Goal: Task Accomplishment & Management: Use online tool/utility

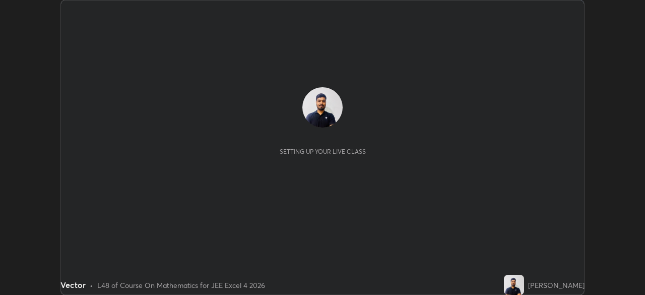
scroll to position [295, 645]
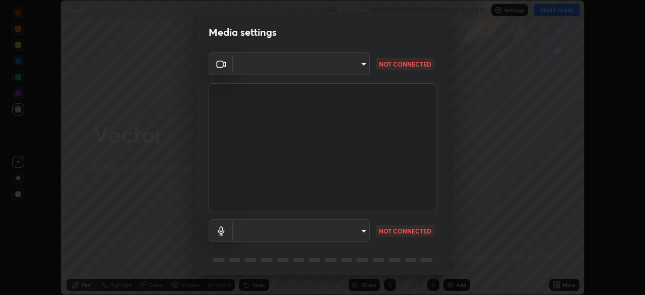
type input "f44939252cec670a7c81aafead478e6b9f15b20a1b8f1ae8dba2619045631b1c"
type input "communications"
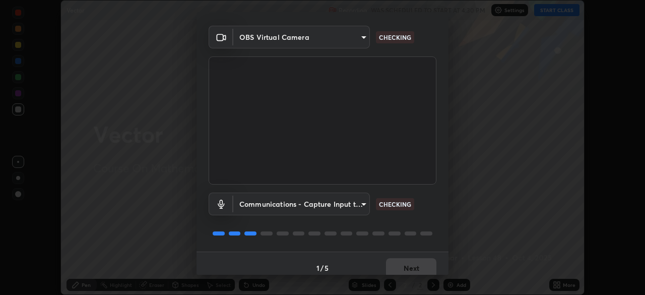
scroll to position [36, 0]
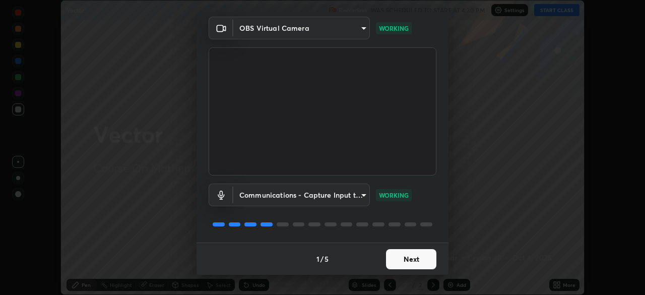
click at [409, 258] on button "Next" at bounding box center [411, 259] width 50 height 20
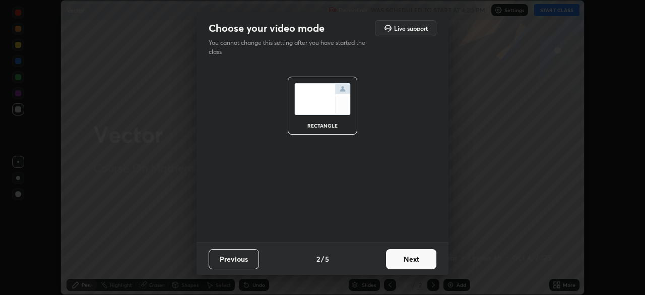
scroll to position [0, 0]
click at [419, 255] on button "Next" at bounding box center [411, 259] width 50 height 20
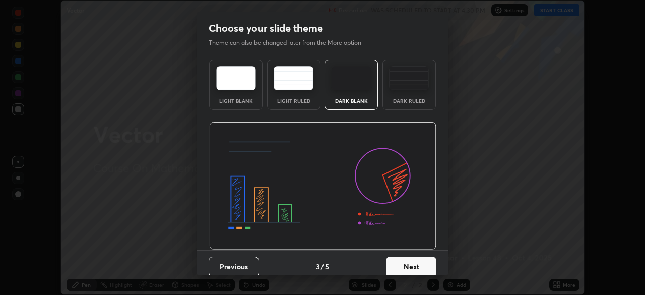
click at [424, 260] on button "Next" at bounding box center [411, 267] width 50 height 20
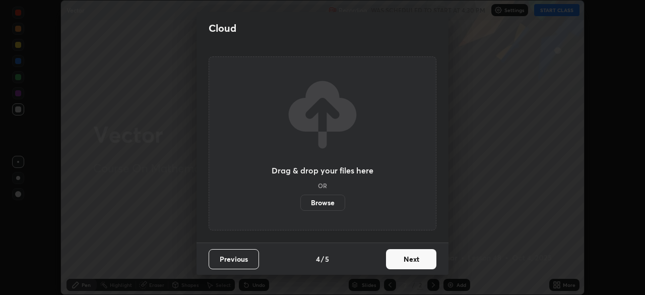
click at [427, 258] on button "Next" at bounding box center [411, 259] width 50 height 20
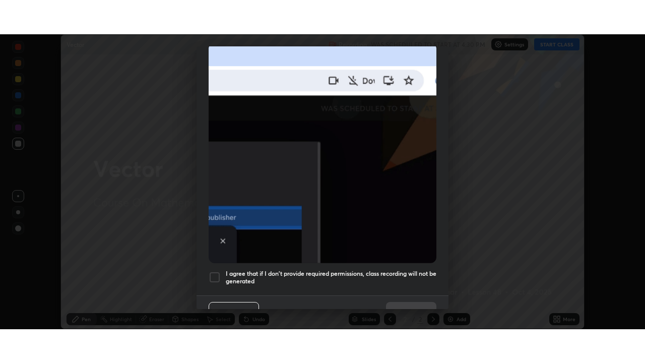
scroll to position [241, 0]
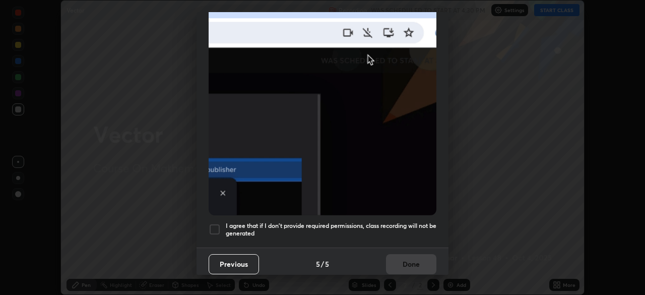
click at [219, 223] on div at bounding box center [215, 229] width 12 height 12
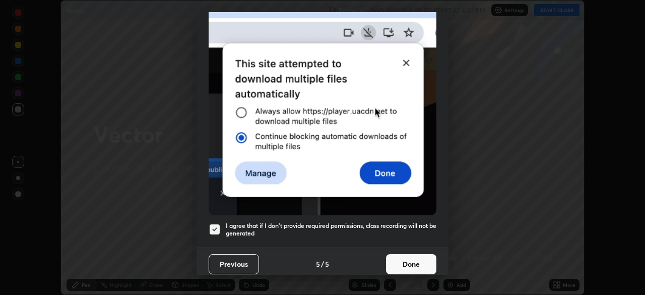
click at [403, 254] on button "Done" at bounding box center [411, 264] width 50 height 20
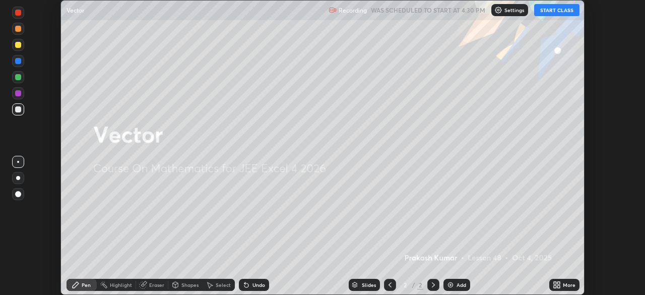
click at [554, 284] on icon at bounding box center [555, 283] width 3 height 3
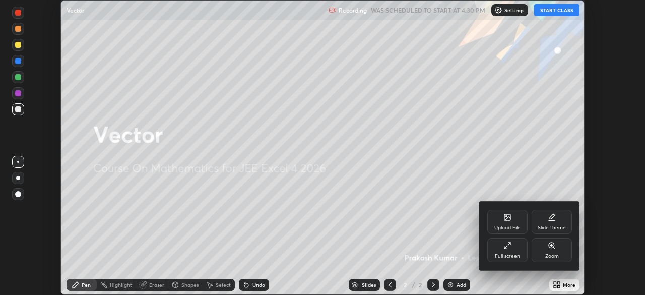
click at [503, 246] on div "Full screen" at bounding box center [507, 250] width 40 height 24
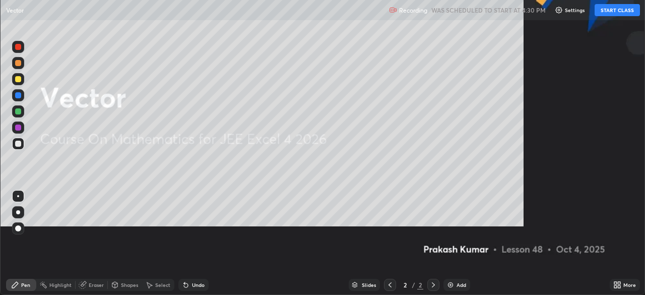
scroll to position [363, 645]
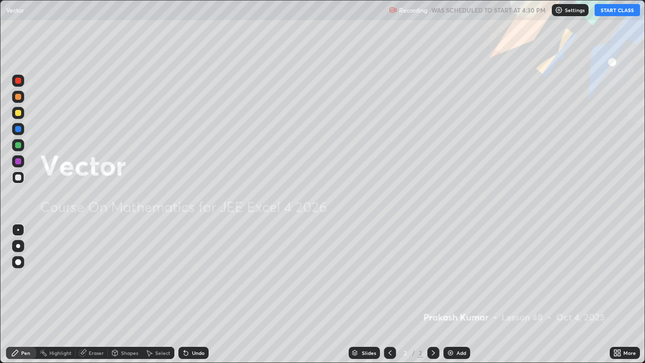
click at [609, 9] on button "START CLASS" at bounding box center [617, 10] width 45 height 12
click at [465, 294] on div "Add" at bounding box center [462, 352] width 10 height 5
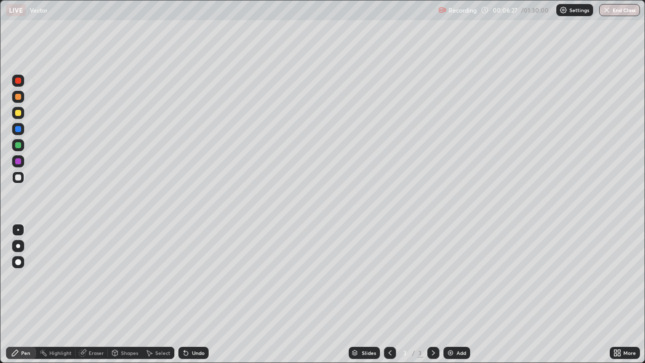
click at [20, 177] on div at bounding box center [18, 177] width 6 height 6
click at [20, 113] on div at bounding box center [18, 113] width 6 height 6
click at [19, 143] on div at bounding box center [18, 145] width 6 height 6
click at [184, 294] on icon at bounding box center [186, 353] width 4 height 4
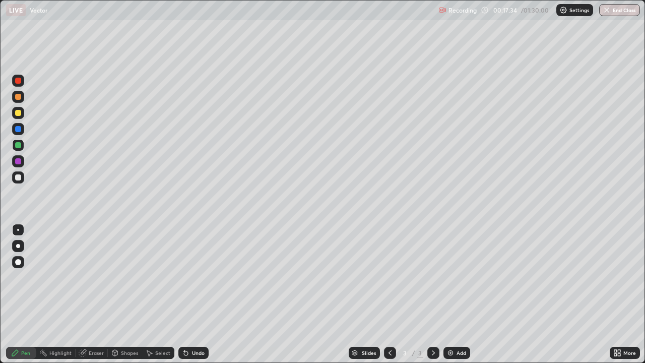
click at [182, 294] on icon at bounding box center [186, 353] width 8 height 8
click at [184, 294] on icon at bounding box center [184, 350] width 1 height 1
click at [19, 179] on div at bounding box center [18, 177] width 6 height 6
click at [21, 97] on div at bounding box center [18, 97] width 6 height 6
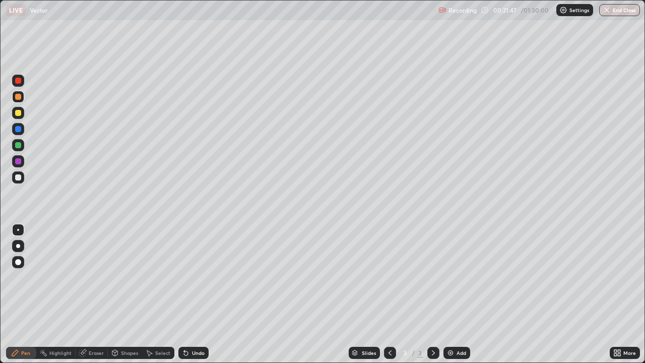
click at [453, 294] on img at bounding box center [451, 353] width 8 height 8
click at [196, 294] on div "Undo" at bounding box center [198, 352] width 13 height 5
click at [200, 294] on div "Undo" at bounding box center [198, 352] width 13 height 5
click at [19, 177] on div at bounding box center [18, 177] width 6 height 6
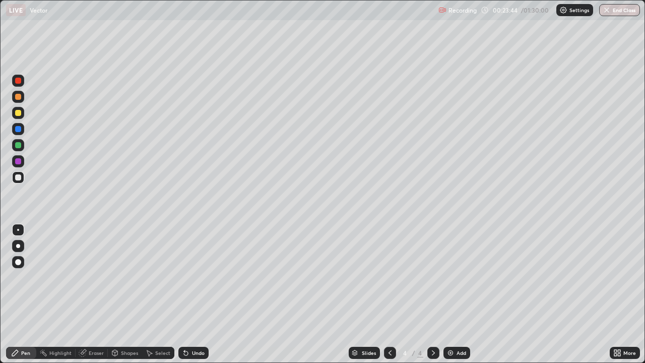
click at [23, 144] on div at bounding box center [18, 145] width 12 height 12
click at [97, 294] on div "Eraser" at bounding box center [96, 352] width 15 height 5
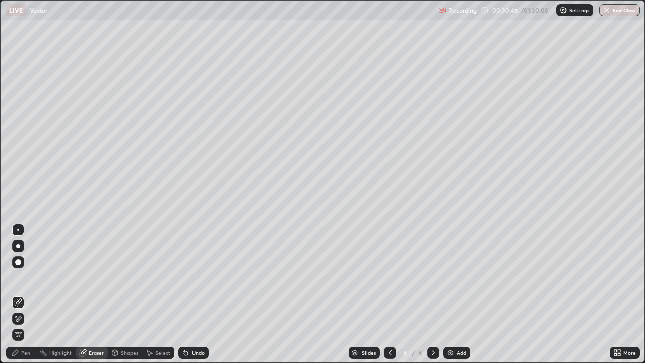
click at [24, 294] on div "Pen" at bounding box center [25, 352] width 9 height 5
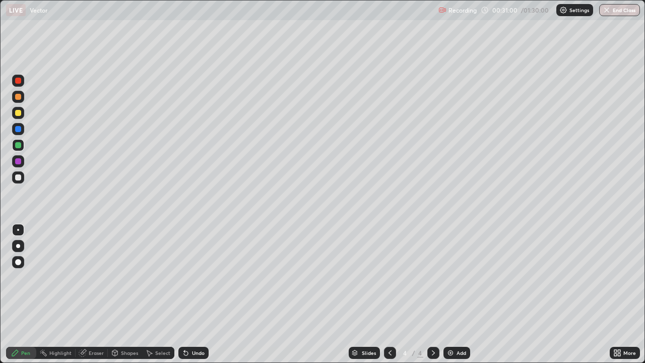
click at [192, 294] on div "Undo" at bounding box center [198, 352] width 13 height 5
click at [20, 112] on div at bounding box center [18, 113] width 6 height 6
click at [505, 294] on div "Slides 4 / 4 Add" at bounding box center [409, 353] width 401 height 20
click at [454, 294] on div "Add" at bounding box center [457, 353] width 27 height 12
click at [390, 294] on icon at bounding box center [390, 353] width 8 height 8
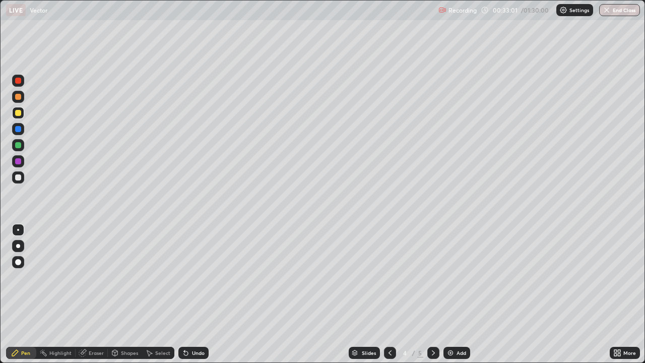
click at [433, 294] on icon at bounding box center [433, 353] width 8 height 8
click at [388, 294] on icon at bounding box center [390, 353] width 8 height 8
click at [429, 294] on icon at bounding box center [433, 353] width 8 height 8
click at [94, 294] on div "Eraser" at bounding box center [96, 352] width 15 height 5
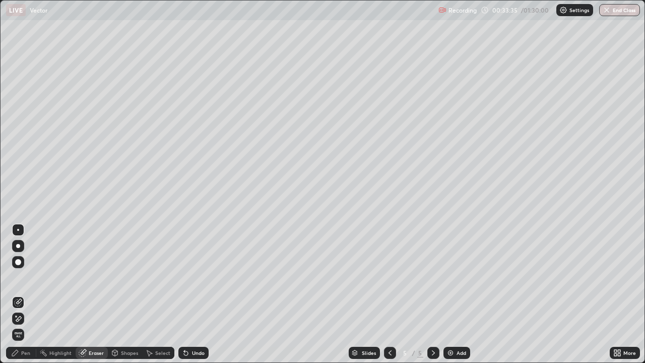
click at [27, 294] on div "Pen" at bounding box center [25, 352] width 9 height 5
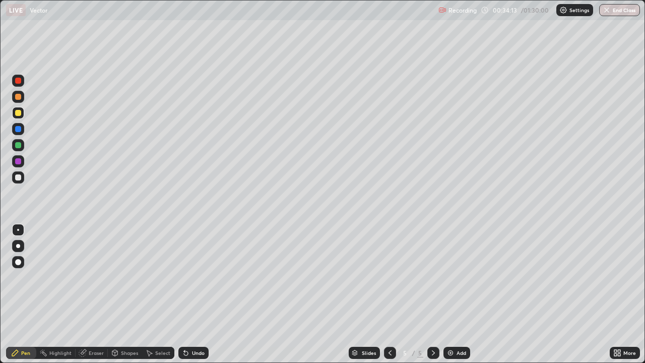
click at [390, 294] on div at bounding box center [390, 353] width 12 height 12
click at [433, 294] on icon at bounding box center [433, 353] width 8 height 8
click at [390, 294] on icon at bounding box center [390, 353] width 8 height 8
click at [432, 294] on icon at bounding box center [433, 353] width 8 height 8
click at [95, 294] on div "Eraser" at bounding box center [96, 352] width 15 height 5
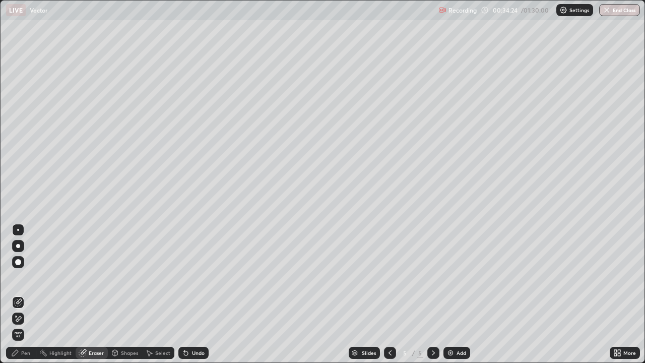
click at [25, 294] on div "Pen" at bounding box center [25, 352] width 9 height 5
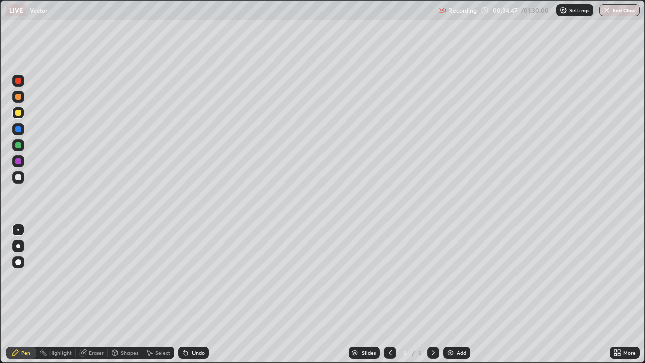
click at [89, 294] on div "Eraser" at bounding box center [96, 352] width 15 height 5
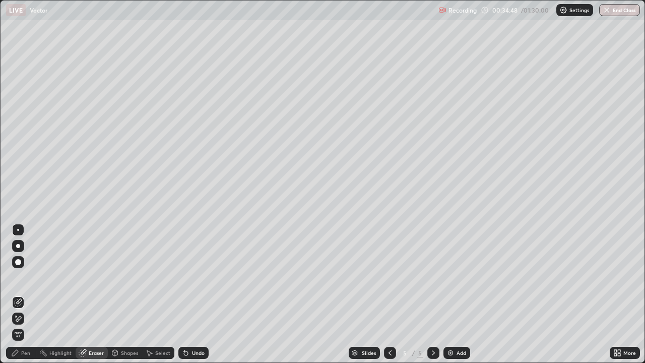
click at [26, 294] on div "Pen" at bounding box center [25, 352] width 9 height 5
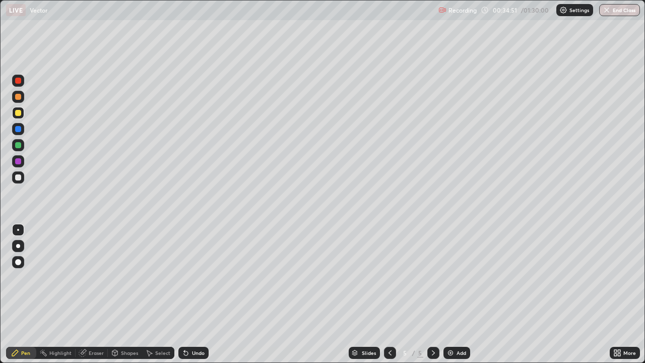
click at [90, 294] on div "Eraser" at bounding box center [96, 352] width 15 height 5
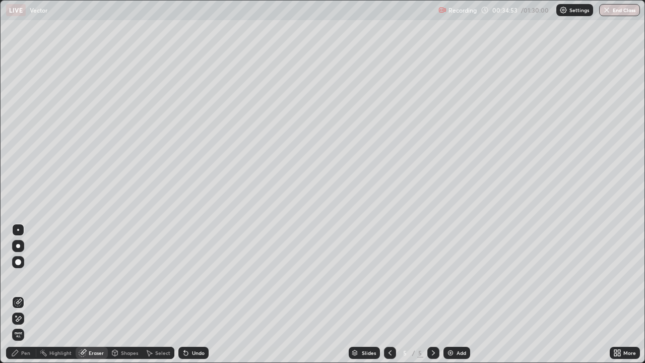
click at [26, 294] on div "Pen" at bounding box center [25, 352] width 9 height 5
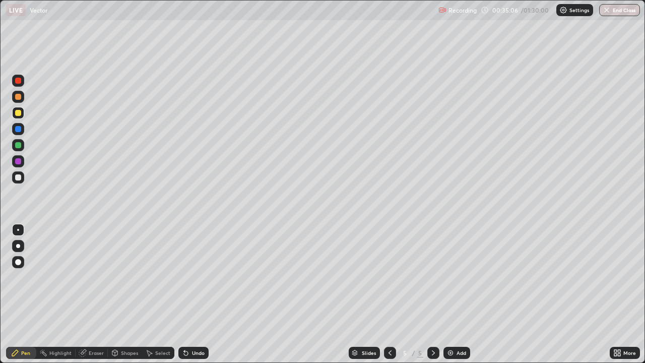
click at [389, 294] on icon at bounding box center [390, 353] width 8 height 8
click at [433, 294] on icon at bounding box center [433, 353] width 8 height 8
click at [19, 177] on div at bounding box center [18, 177] width 6 height 6
click at [389, 294] on icon at bounding box center [390, 353] width 8 height 8
click at [438, 294] on div at bounding box center [433, 353] width 12 height 12
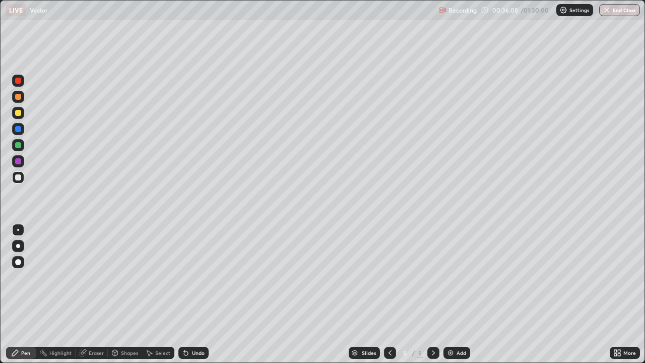
click at [395, 294] on div at bounding box center [390, 353] width 12 height 12
click at [433, 294] on icon at bounding box center [433, 353] width 8 height 8
click at [393, 294] on div at bounding box center [390, 353] width 12 height 12
click at [433, 294] on icon at bounding box center [433, 353] width 8 height 8
click at [393, 294] on icon at bounding box center [390, 353] width 8 height 8
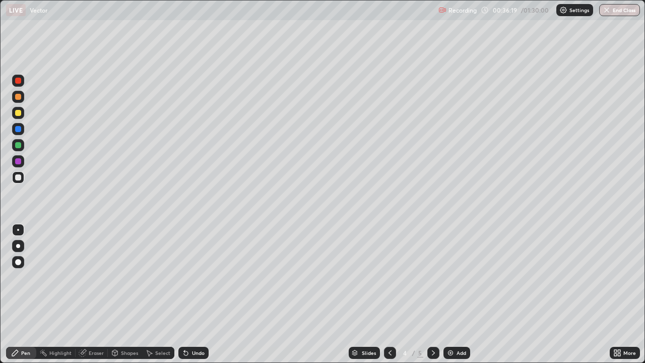
click at [439, 294] on div at bounding box center [433, 353] width 12 height 12
click at [390, 294] on icon at bounding box center [390, 352] width 3 height 5
click at [433, 294] on icon at bounding box center [433, 353] width 8 height 8
click at [389, 294] on icon at bounding box center [390, 353] width 8 height 8
click at [434, 294] on icon at bounding box center [433, 353] width 8 height 8
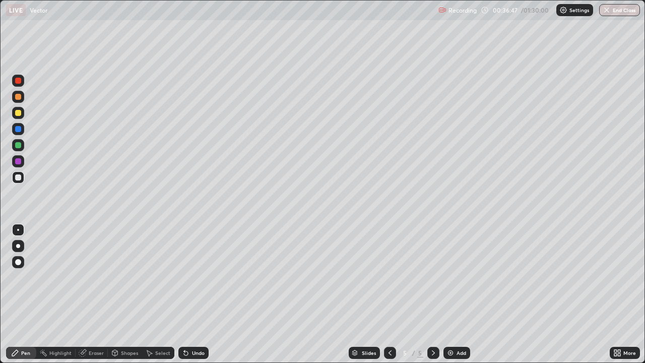
click at [395, 294] on div at bounding box center [390, 353] width 12 height 12
click at [434, 294] on div at bounding box center [433, 353] width 12 height 12
click at [455, 294] on div "Add" at bounding box center [457, 353] width 27 height 12
click at [17, 112] on div at bounding box center [18, 113] width 6 height 6
click at [22, 146] on div at bounding box center [18, 145] width 12 height 12
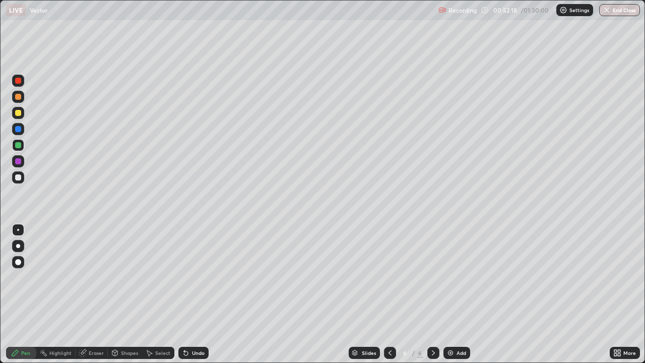
click at [22, 178] on div at bounding box center [18, 177] width 12 height 12
click at [22, 109] on div at bounding box center [18, 113] width 12 height 12
click at [457, 294] on div "Add" at bounding box center [457, 353] width 27 height 12
click at [389, 294] on icon at bounding box center [390, 353] width 8 height 8
click at [23, 80] on div at bounding box center [18, 81] width 12 height 12
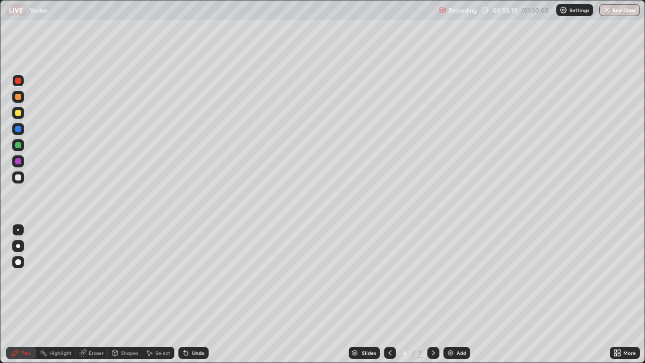
click at [194, 294] on div "Undo" at bounding box center [198, 352] width 13 height 5
click at [459, 294] on div "Add" at bounding box center [462, 352] width 10 height 5
click at [20, 175] on div at bounding box center [18, 177] width 6 height 6
click at [193, 294] on div "Undo" at bounding box center [198, 352] width 13 height 5
click at [196, 294] on div "Undo" at bounding box center [193, 353] width 30 height 12
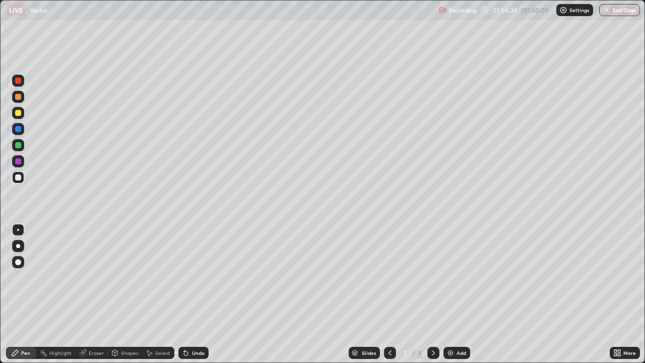
click at [19, 129] on div at bounding box center [18, 129] width 6 height 6
click at [19, 181] on div at bounding box center [18, 177] width 12 height 12
click at [192, 294] on div "Undo" at bounding box center [193, 353] width 30 height 12
click at [24, 96] on div at bounding box center [18, 97] width 12 height 12
click at [22, 177] on div at bounding box center [18, 177] width 12 height 12
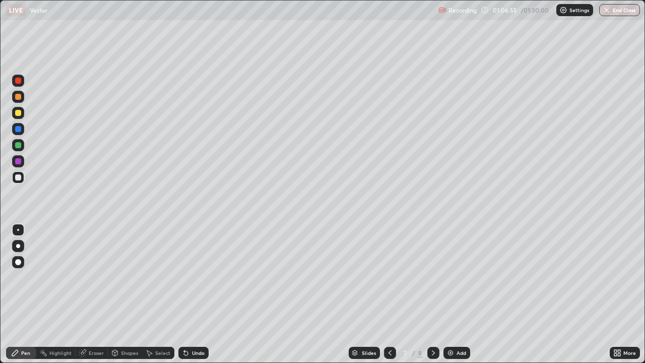
click at [195, 294] on div "Undo" at bounding box center [198, 352] width 13 height 5
click at [196, 294] on div "Undo" at bounding box center [193, 353] width 30 height 12
click at [627, 294] on div "More" at bounding box center [625, 353] width 30 height 12
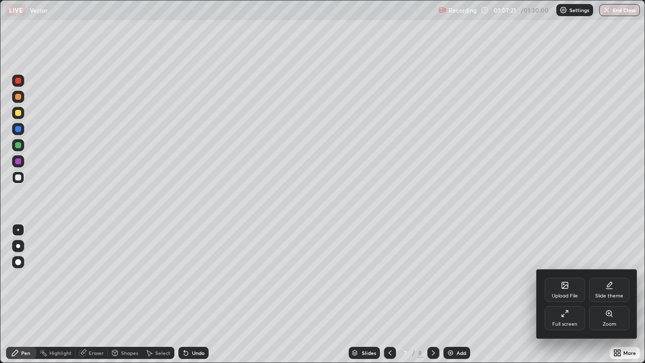
click at [600, 191] on div at bounding box center [322, 181] width 645 height 363
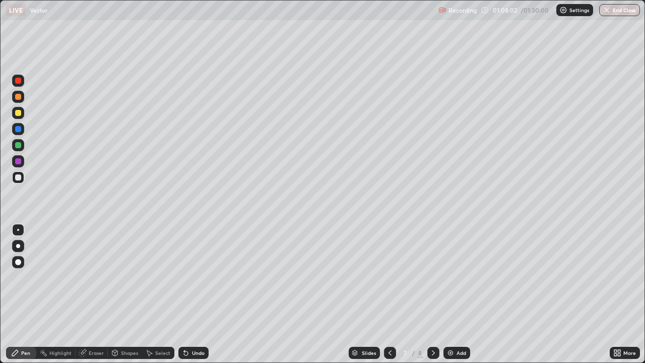
click at [427, 294] on div at bounding box center [433, 353] width 12 height 20
click at [99, 294] on div "Eraser" at bounding box center [92, 353] width 32 height 12
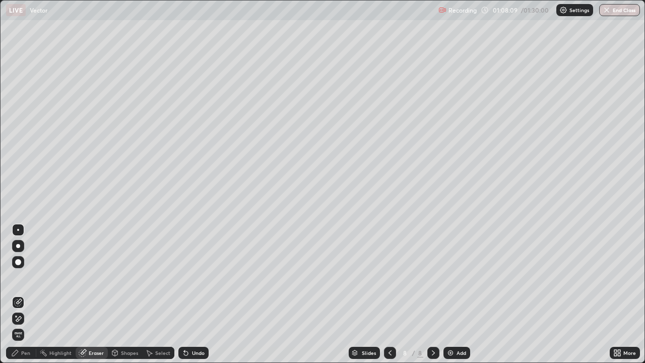
click at [389, 294] on icon at bounding box center [390, 353] width 8 height 8
click at [431, 294] on div at bounding box center [433, 353] width 12 height 12
click at [27, 294] on div "Pen" at bounding box center [25, 352] width 9 height 5
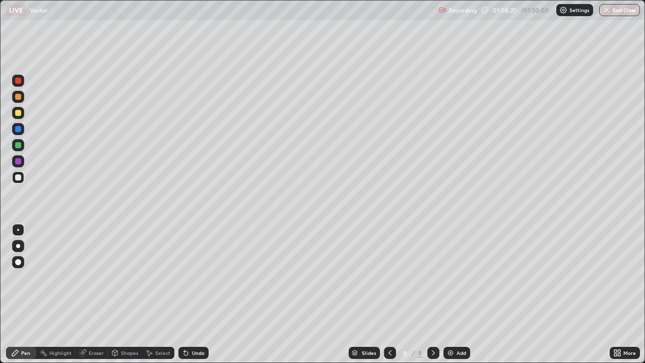
click at [389, 294] on icon at bounding box center [390, 353] width 8 height 8
click at [433, 294] on icon at bounding box center [433, 352] width 3 height 5
click at [432, 294] on icon at bounding box center [433, 352] width 3 height 5
click at [202, 294] on div "Undo" at bounding box center [198, 352] width 13 height 5
click at [195, 294] on div "Undo" at bounding box center [198, 352] width 13 height 5
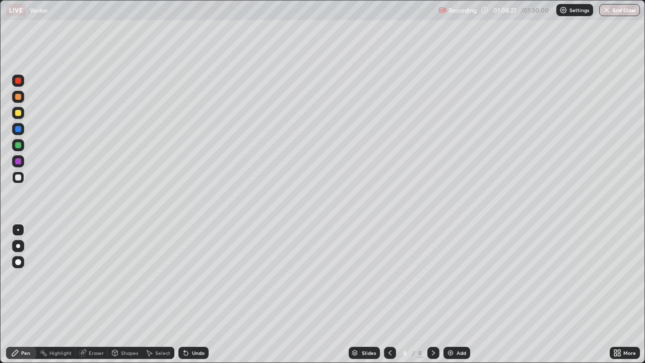
click at [389, 294] on icon at bounding box center [390, 353] width 8 height 8
click at [432, 294] on icon at bounding box center [433, 352] width 3 height 5
click at [389, 294] on icon at bounding box center [390, 353] width 8 height 8
click at [427, 294] on div at bounding box center [433, 353] width 12 height 12
click at [389, 294] on div at bounding box center [390, 353] width 12 height 12
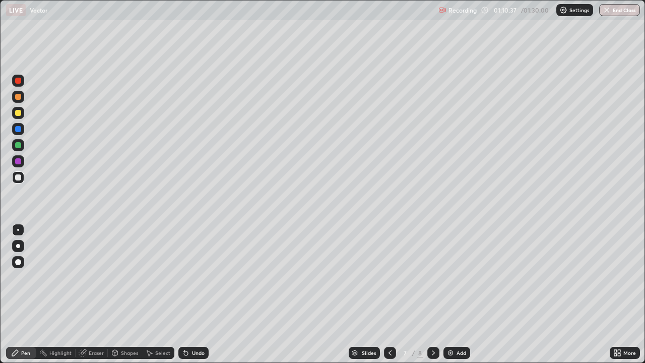
click at [433, 294] on icon at bounding box center [433, 353] width 8 height 8
click at [388, 294] on div at bounding box center [390, 353] width 12 height 20
click at [434, 294] on icon at bounding box center [433, 353] width 8 height 8
click at [460, 294] on div "Add" at bounding box center [457, 353] width 27 height 12
click at [89, 294] on div "Eraser" at bounding box center [96, 352] width 15 height 5
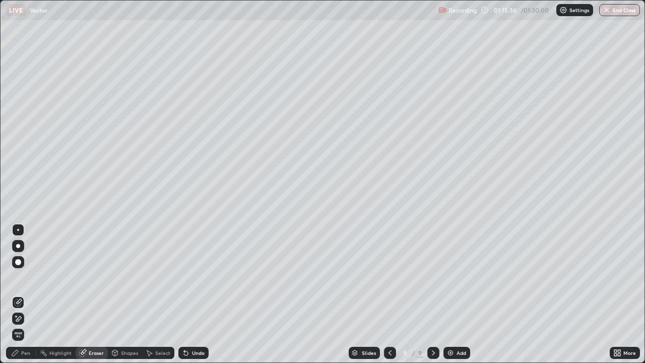
click at [27, 294] on div "Pen" at bounding box center [25, 352] width 9 height 5
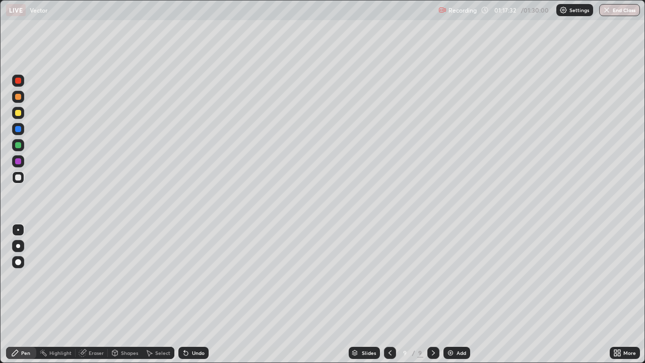
click at [615, 294] on icon at bounding box center [615, 354] width 3 height 3
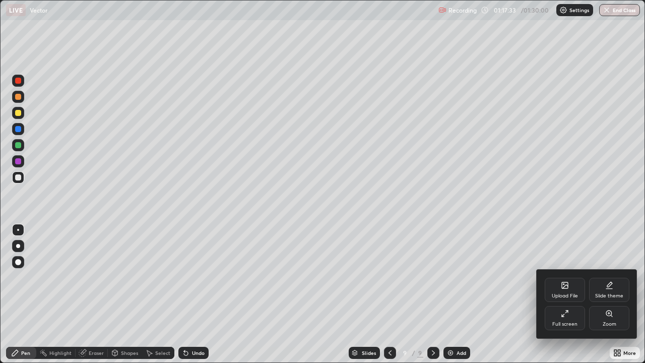
click at [569, 294] on div "Full screen" at bounding box center [565, 318] width 40 height 24
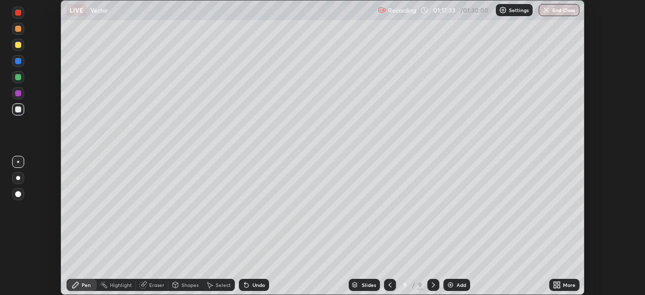
scroll to position [50114, 49764]
click at [554, 16] on button "End Class" at bounding box center [559, 10] width 41 height 12
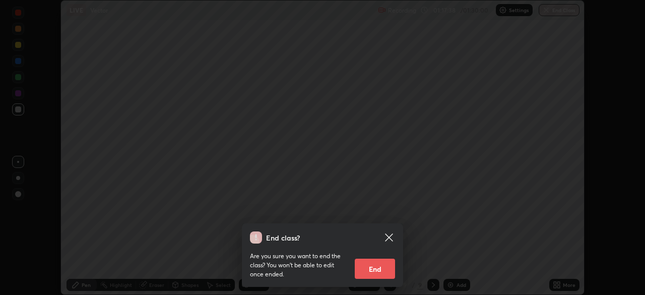
click at [381, 273] on button "End" at bounding box center [375, 269] width 40 height 20
